Goal: Task Accomplishment & Management: Complete application form

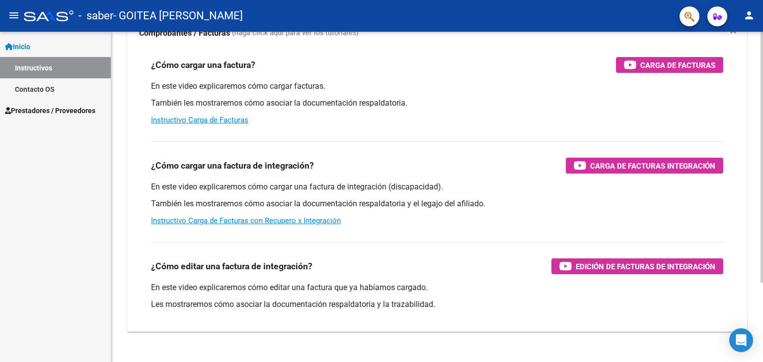
scroll to position [97, 0]
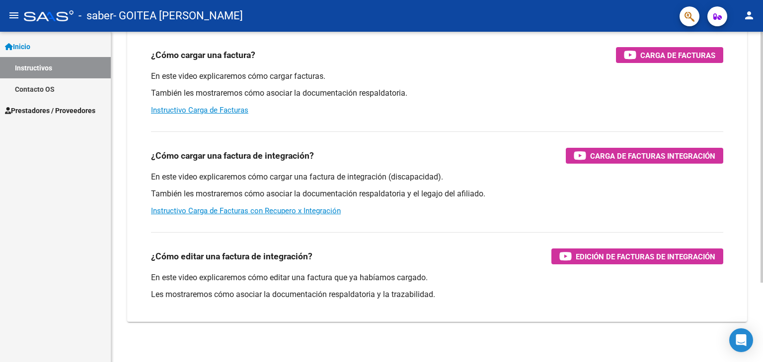
click at [762, 279] on div at bounding box center [761, 230] width 2 height 251
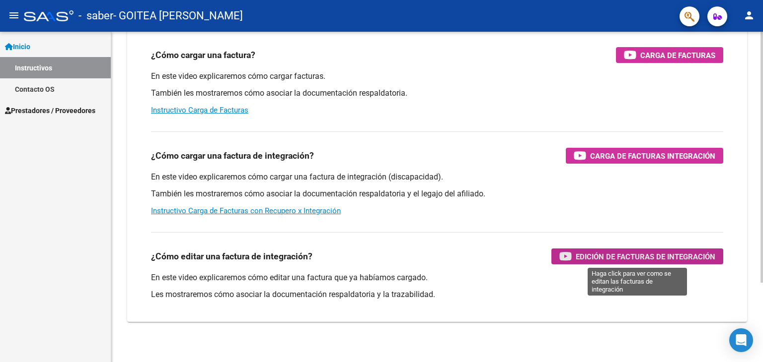
click at [674, 255] on span "Edición de Facturas de integración" at bounding box center [645, 257] width 140 height 12
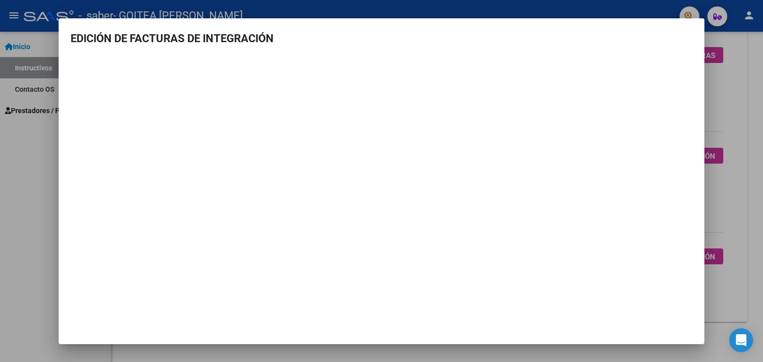
click at [38, 147] on div at bounding box center [381, 181] width 763 height 362
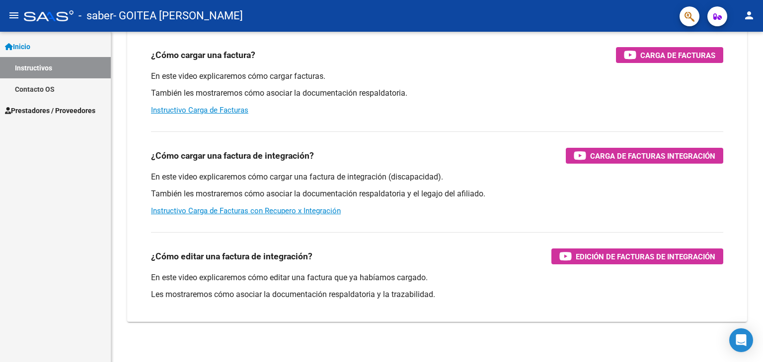
click at [80, 107] on span "Prestadores / Proveedores" at bounding box center [50, 110] width 90 height 11
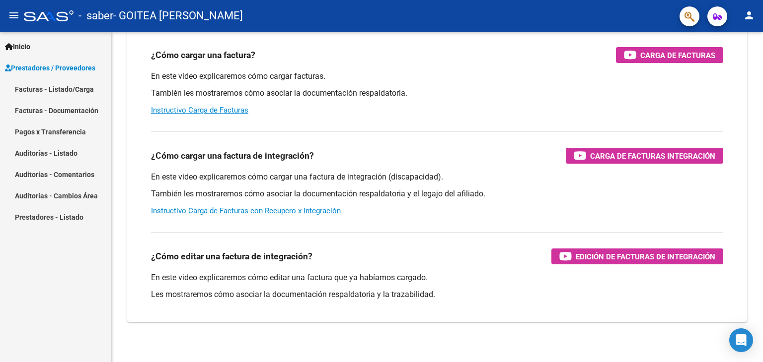
click at [79, 91] on link "Facturas - Listado/Carga" at bounding box center [55, 88] width 111 height 21
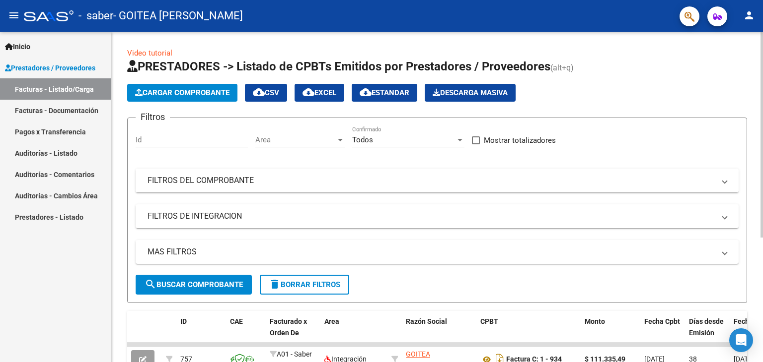
drag, startPoint x: 759, startPoint y: 108, endPoint x: 757, endPoint y: 164, distance: 55.7
click at [757, 164] on div "Video tutorial PRESTADORES -> Listado de CPBTs Emitidos por Prestadores / Prove…" at bounding box center [436, 294] width 651 height 525
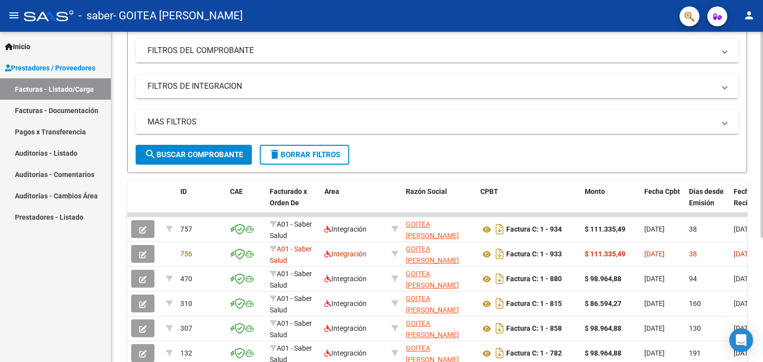
click at [762, 284] on div at bounding box center [761, 218] width 2 height 206
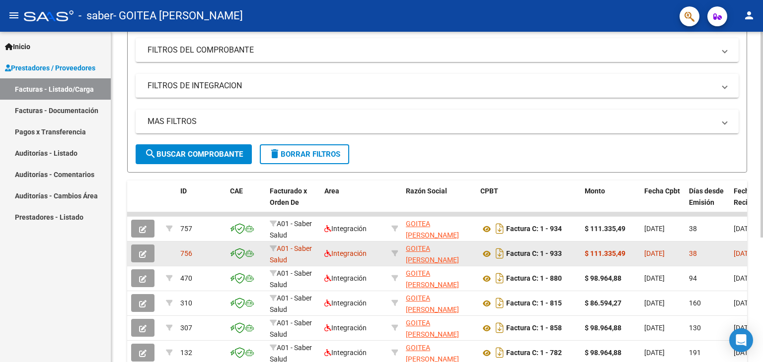
click at [139, 252] on button "button" at bounding box center [142, 254] width 23 height 18
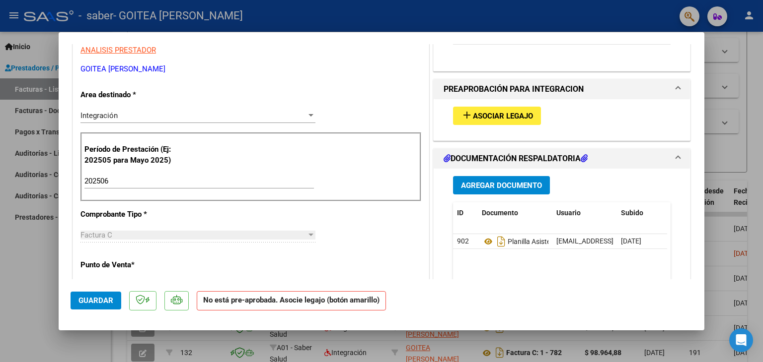
scroll to position [216, 0]
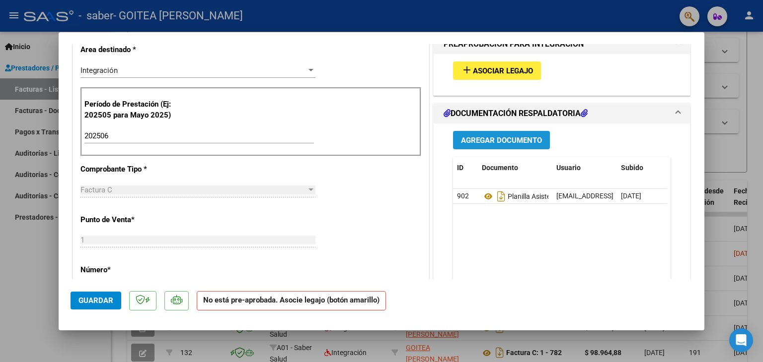
click at [493, 144] on span "Agregar Documento" at bounding box center [501, 140] width 81 height 9
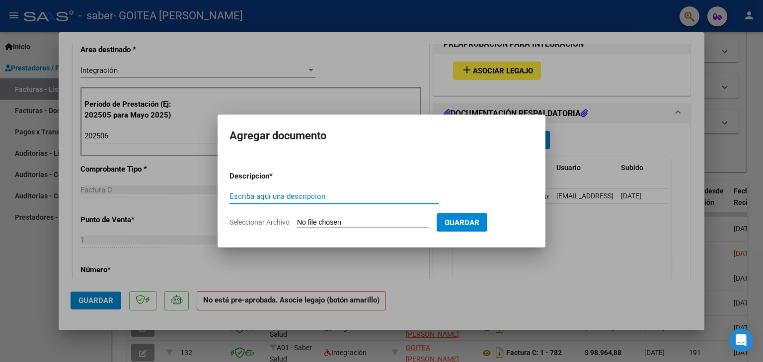
click at [373, 219] on input "Seleccionar Archivo" at bounding box center [363, 222] width 132 height 9
type input "C:\fakepath\Informe Semestral Roa Maximo.pdf"
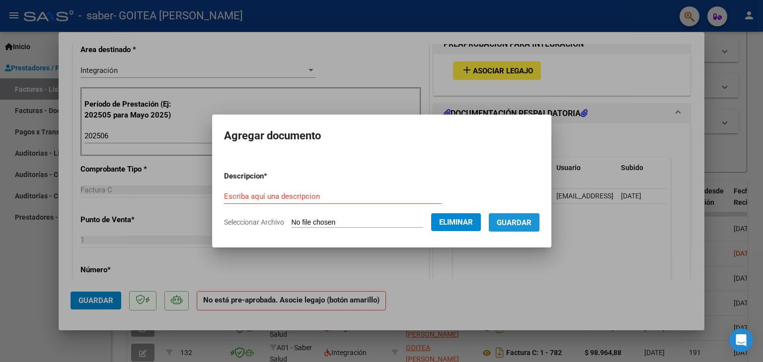
click at [516, 223] on span "Guardar" at bounding box center [513, 222] width 35 height 9
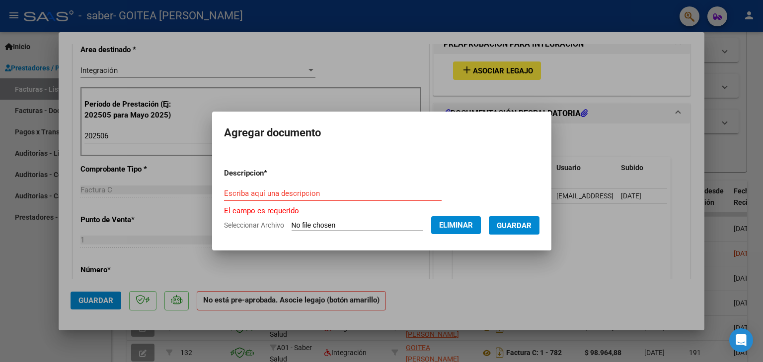
click at [366, 202] on div "Escriba aquí una descripcion" at bounding box center [332, 198] width 217 height 24
click at [366, 198] on input "Escriba aquí una descripcion" at bounding box center [332, 193] width 217 height 9
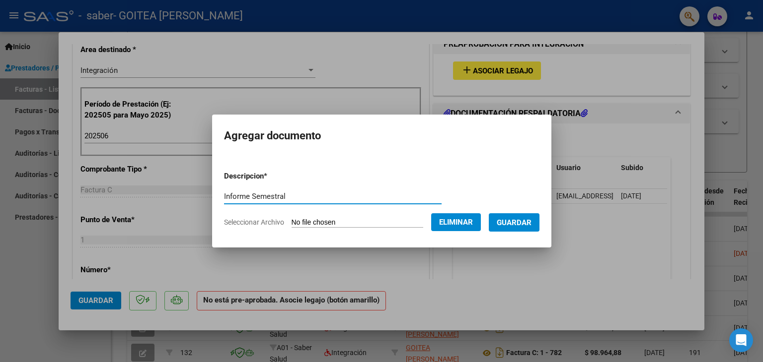
type input "Informe Semestral"
click at [531, 225] on span "Guardar" at bounding box center [513, 222] width 35 height 9
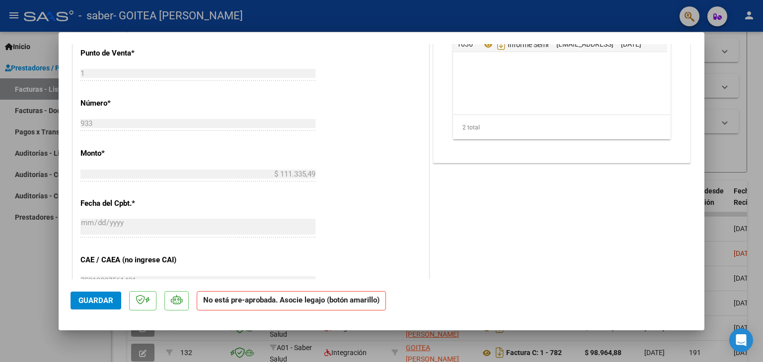
scroll to position [178, 0]
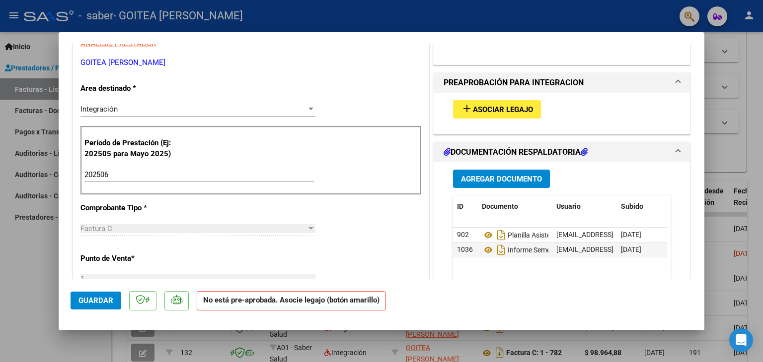
click at [521, 105] on span "Asociar Legajo" at bounding box center [503, 109] width 60 height 9
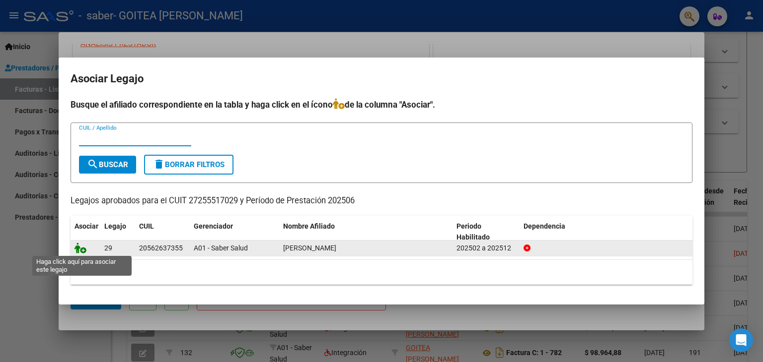
click at [83, 247] on icon at bounding box center [80, 248] width 12 height 11
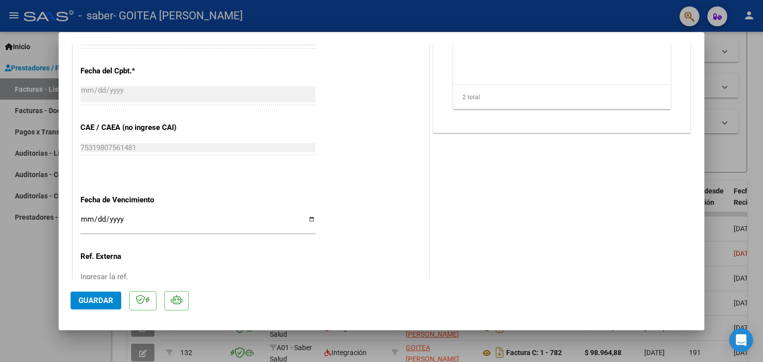
scroll to position [616, 0]
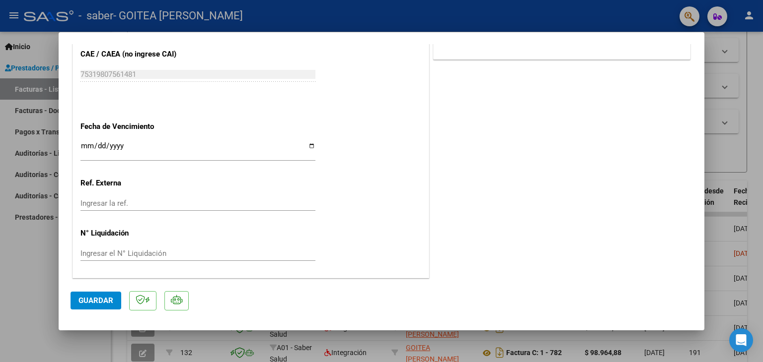
click at [93, 297] on span "Guardar" at bounding box center [95, 300] width 35 height 9
type input "$ 0,00"
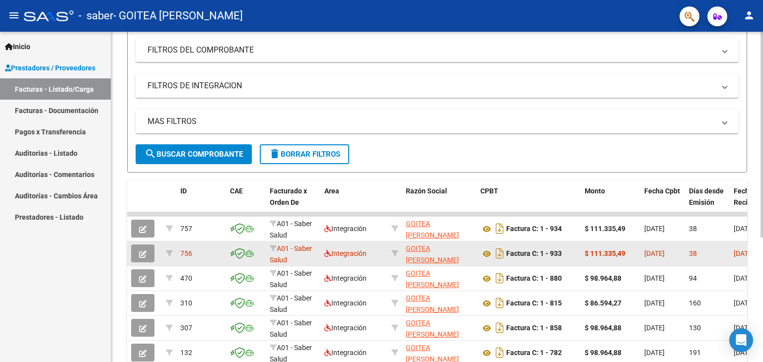
click at [143, 249] on span "button" at bounding box center [142, 253] width 7 height 9
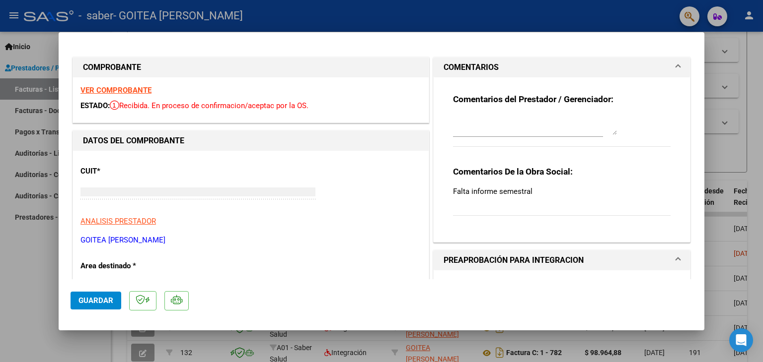
type input "$ 0,00"
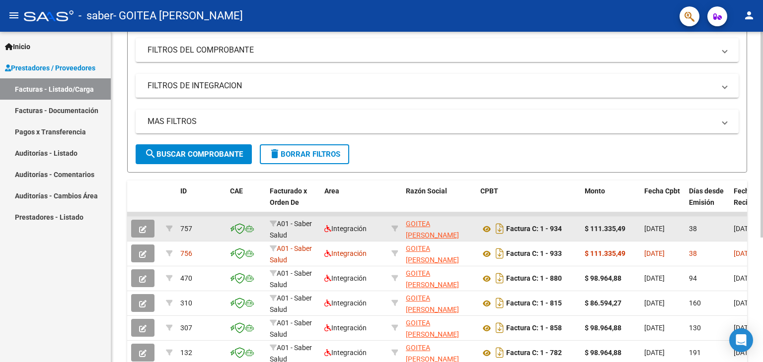
click at [146, 227] on button "button" at bounding box center [142, 229] width 23 height 18
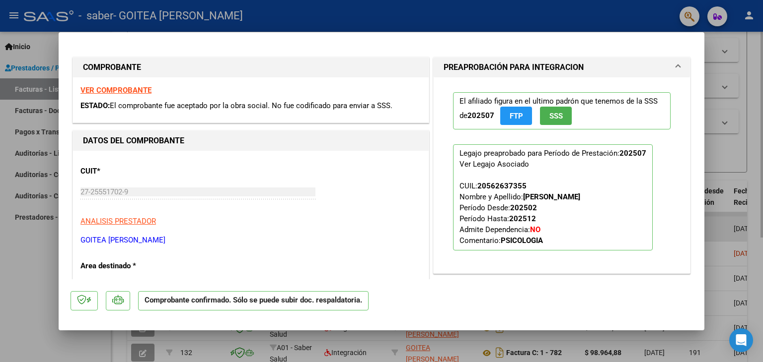
type input "$ 0,00"
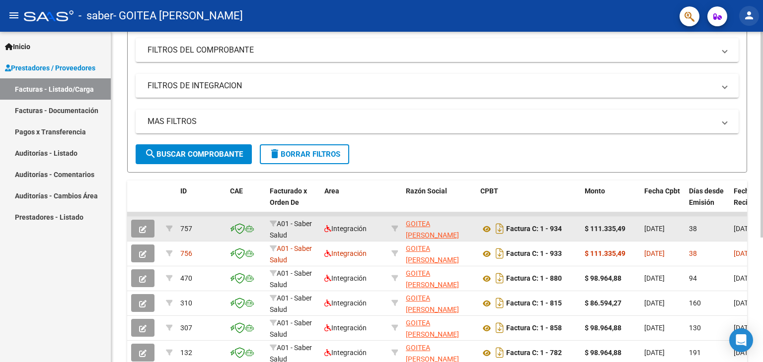
click at [749, 15] on mat-icon "person" at bounding box center [749, 15] width 12 height 12
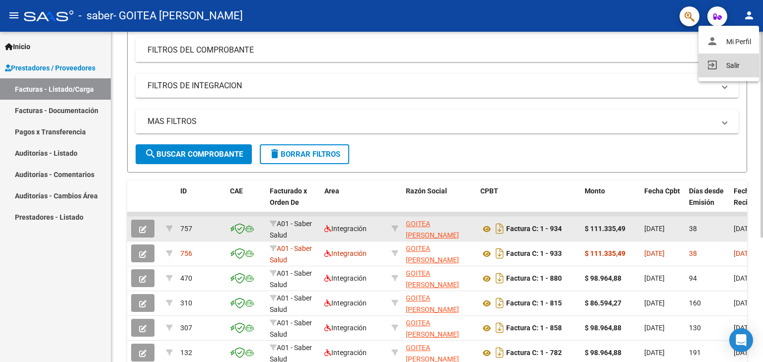
click at [728, 68] on button "exit_to_app Salir" at bounding box center [728, 66] width 61 height 24
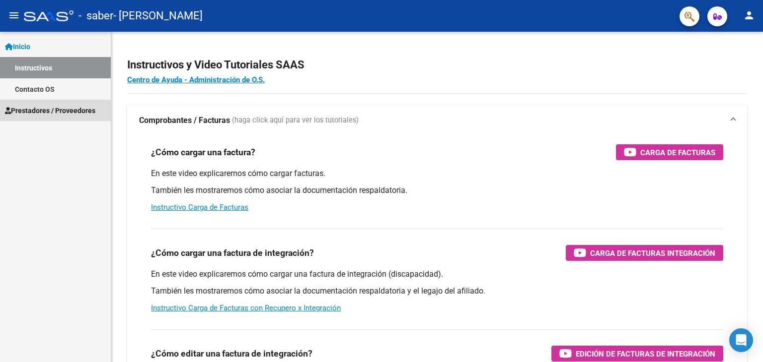
click at [56, 112] on span "Prestadores / Proveedores" at bounding box center [50, 110] width 90 height 11
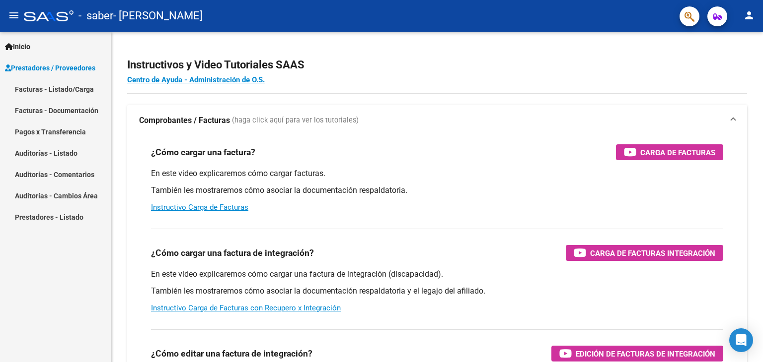
click at [58, 92] on link "Facturas - Listado/Carga" at bounding box center [55, 88] width 111 height 21
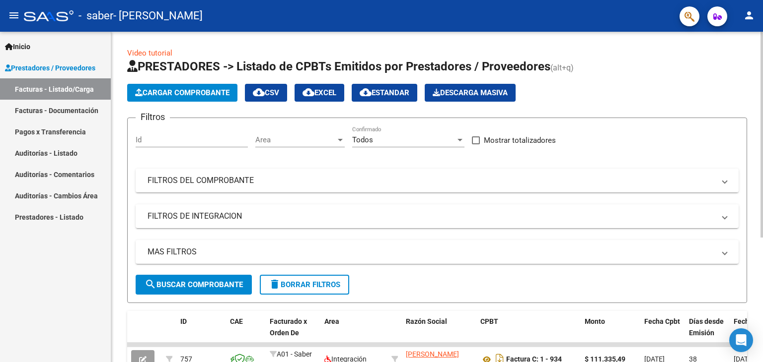
click at [211, 93] on span "Cargar Comprobante" at bounding box center [182, 92] width 94 height 9
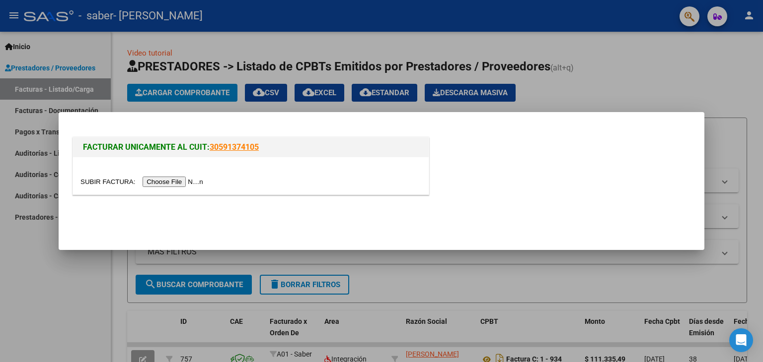
click at [177, 178] on input "file" at bounding box center [143, 182] width 126 height 10
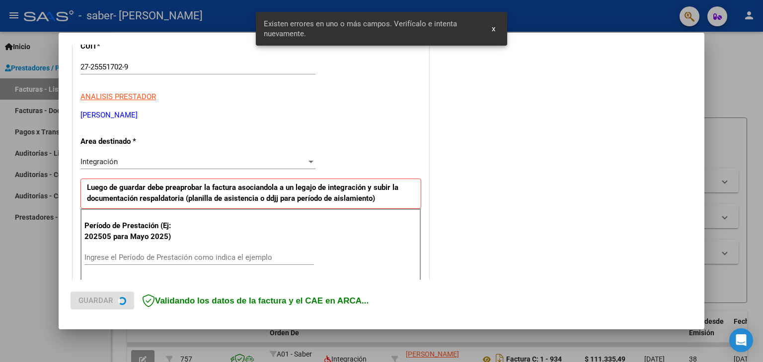
scroll to position [209, 0]
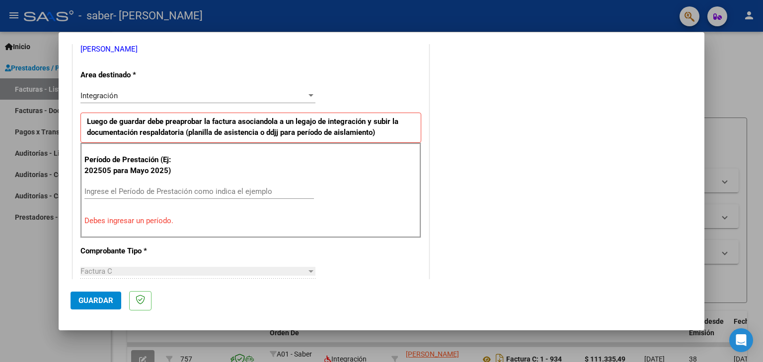
click at [241, 192] on input "Ingrese el Período de Prestación como indica el ejemplo" at bounding box center [198, 191] width 229 height 9
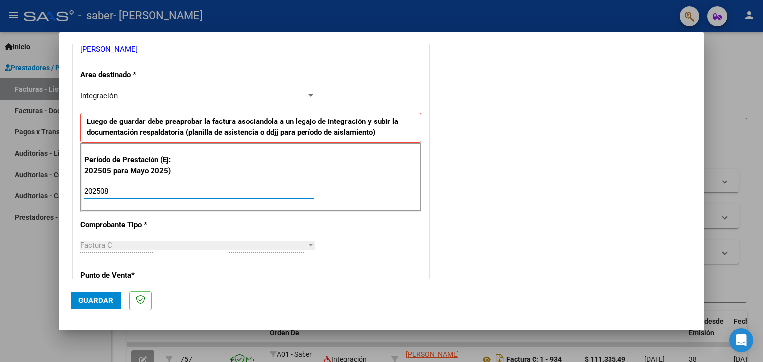
type input "202508"
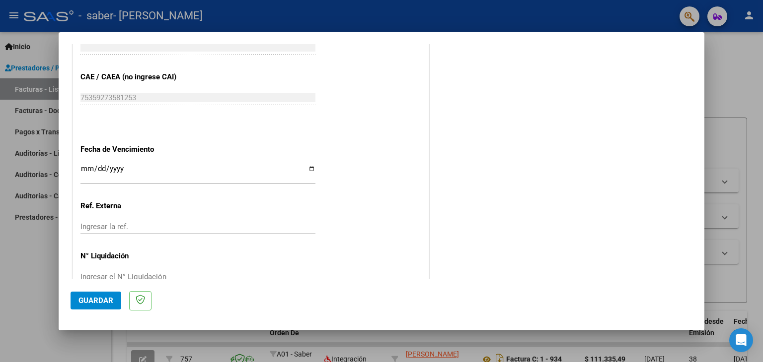
scroll to position [637, 0]
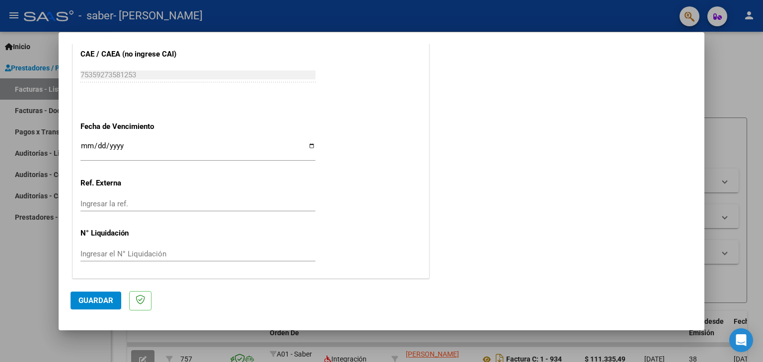
click at [105, 299] on span "Guardar" at bounding box center [95, 300] width 35 height 9
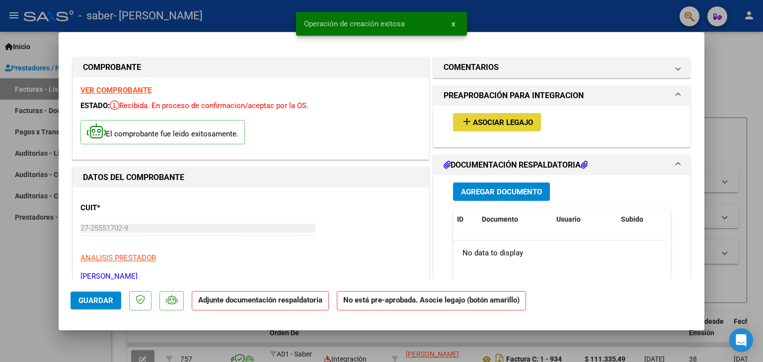
click at [494, 120] on span "Asociar Legajo" at bounding box center [503, 122] width 60 height 9
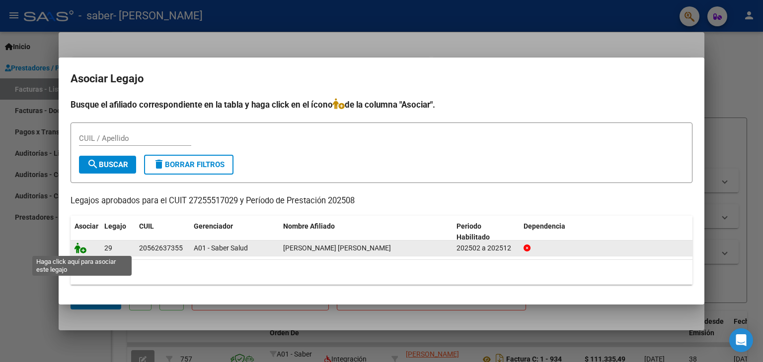
click at [76, 251] on icon at bounding box center [80, 248] width 12 height 11
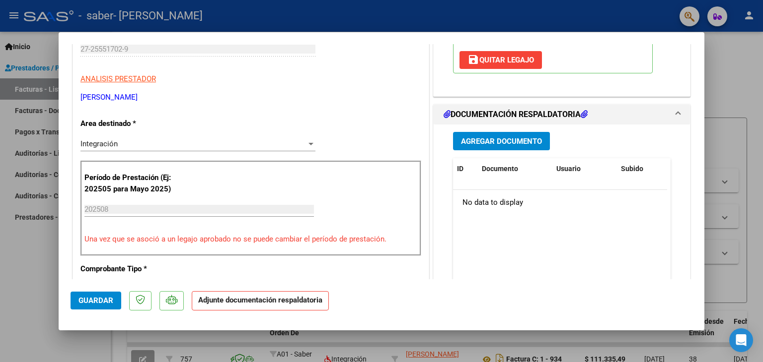
scroll to position [203, 0]
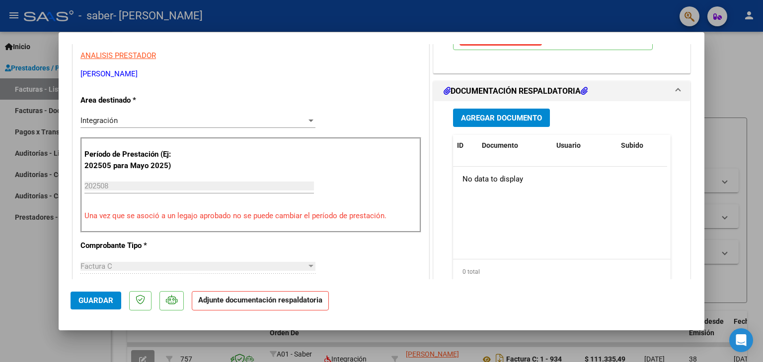
click at [510, 120] on span "Agregar Documento" at bounding box center [501, 118] width 81 height 9
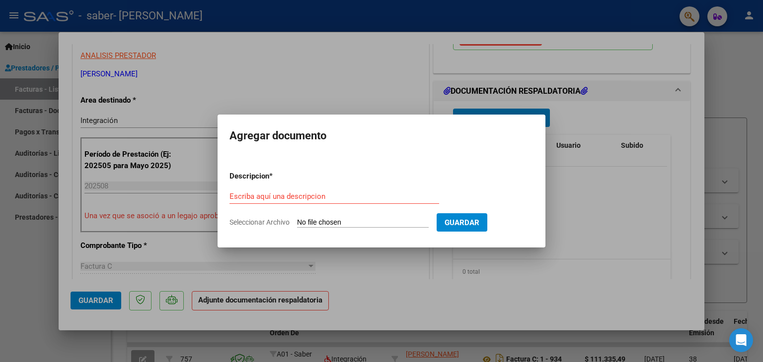
click at [316, 221] on input "Seleccionar Archivo" at bounding box center [363, 222] width 132 height 9
type input "C:\fakepath\Planilla Agosto.pdf"
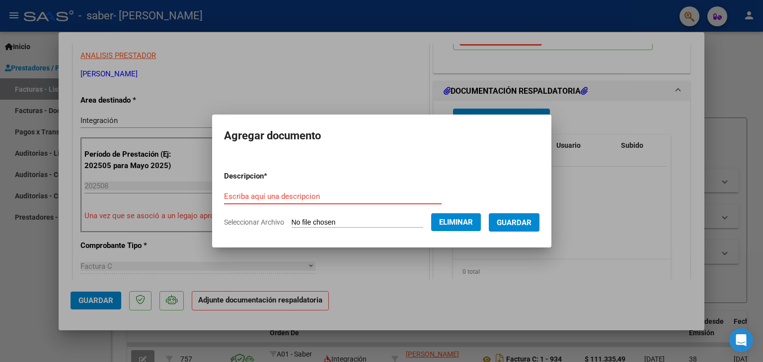
click at [396, 196] on input "Escriba aquí una descripcion" at bounding box center [332, 196] width 217 height 9
type input "Planilla asistencia"
click at [512, 225] on span "Guardar" at bounding box center [513, 222] width 35 height 9
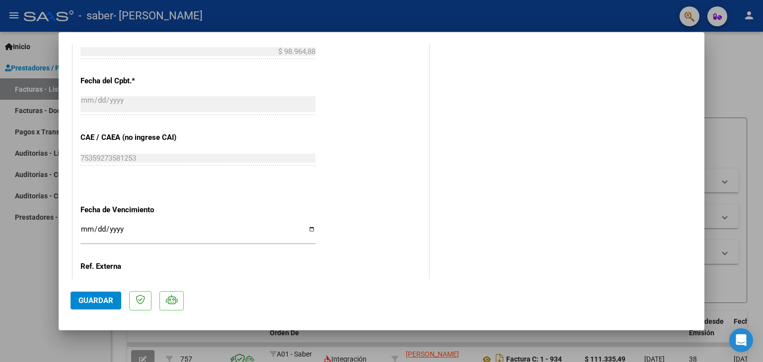
scroll to position [652, 0]
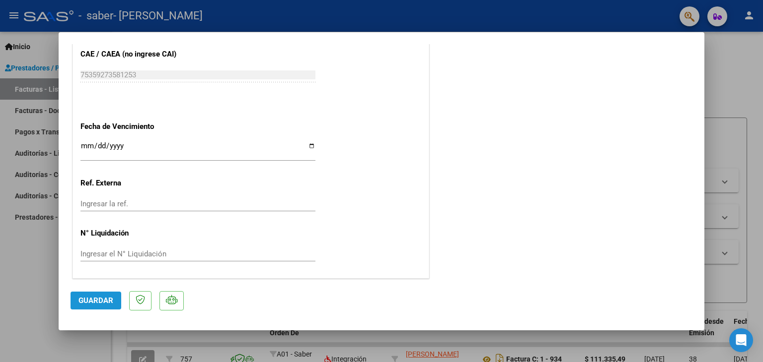
click at [107, 303] on span "Guardar" at bounding box center [95, 300] width 35 height 9
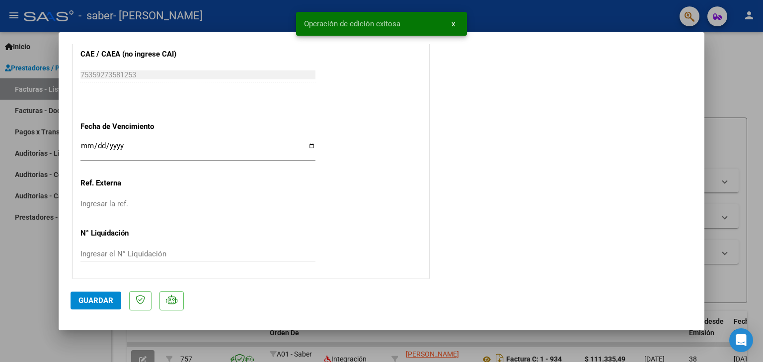
type input "$ 0,00"
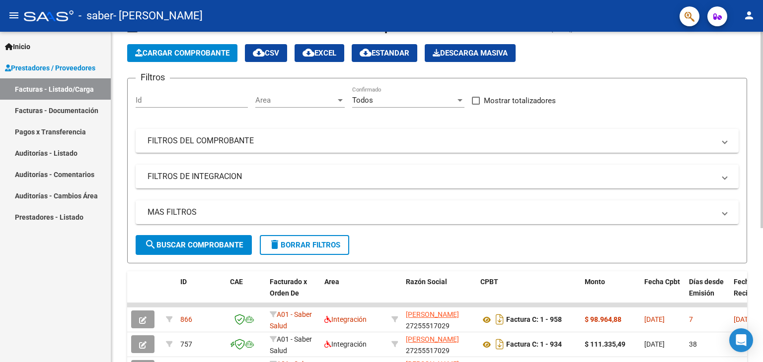
click at [762, 217] on div at bounding box center [761, 154] width 2 height 197
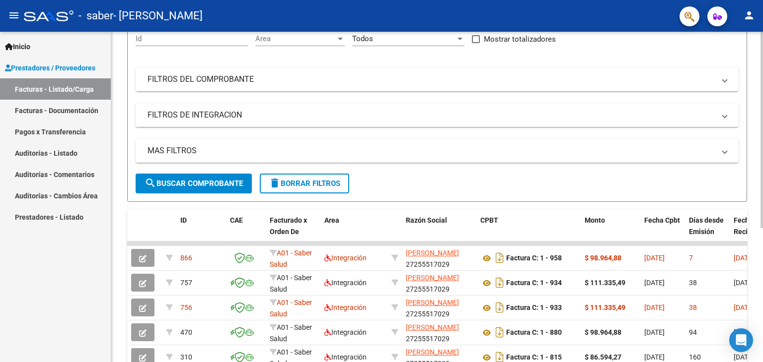
scroll to position [125, 0]
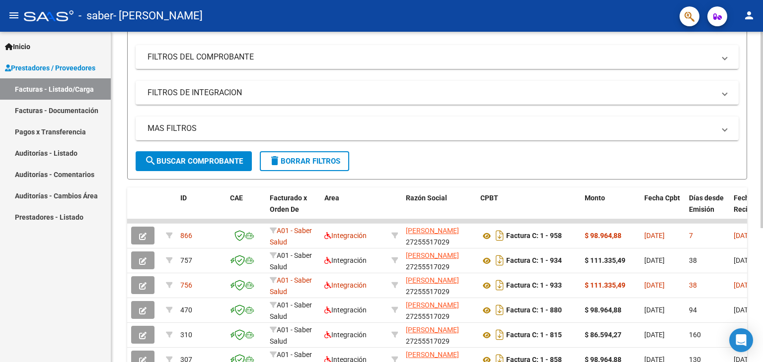
click at [761, 255] on div at bounding box center [761, 205] width 2 height 197
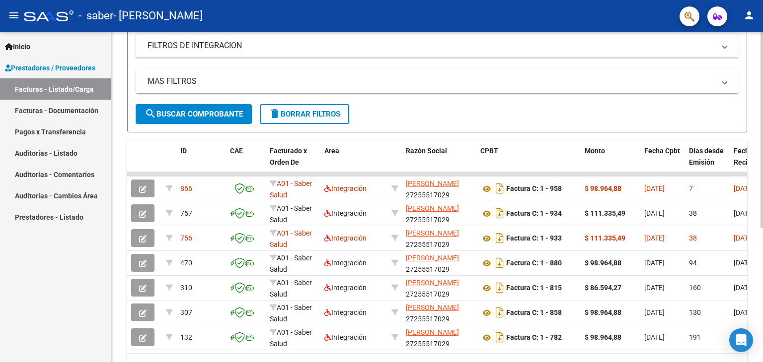
click at [762, 275] on div at bounding box center [761, 235] width 2 height 197
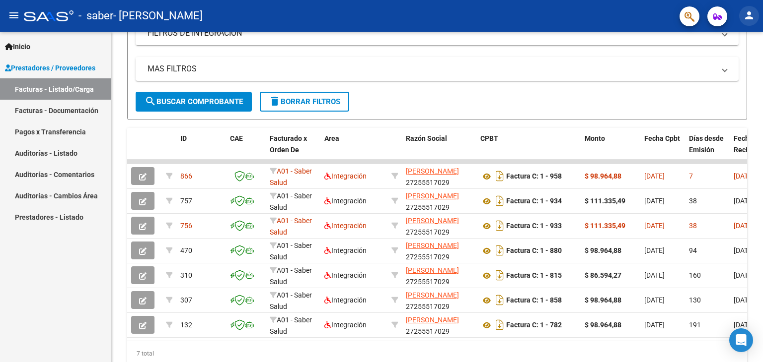
click at [748, 6] on button "person" at bounding box center [749, 16] width 20 height 20
click at [718, 71] on button "exit_to_app Salir" at bounding box center [728, 66] width 61 height 24
